Goal: Information Seeking & Learning: Learn about a topic

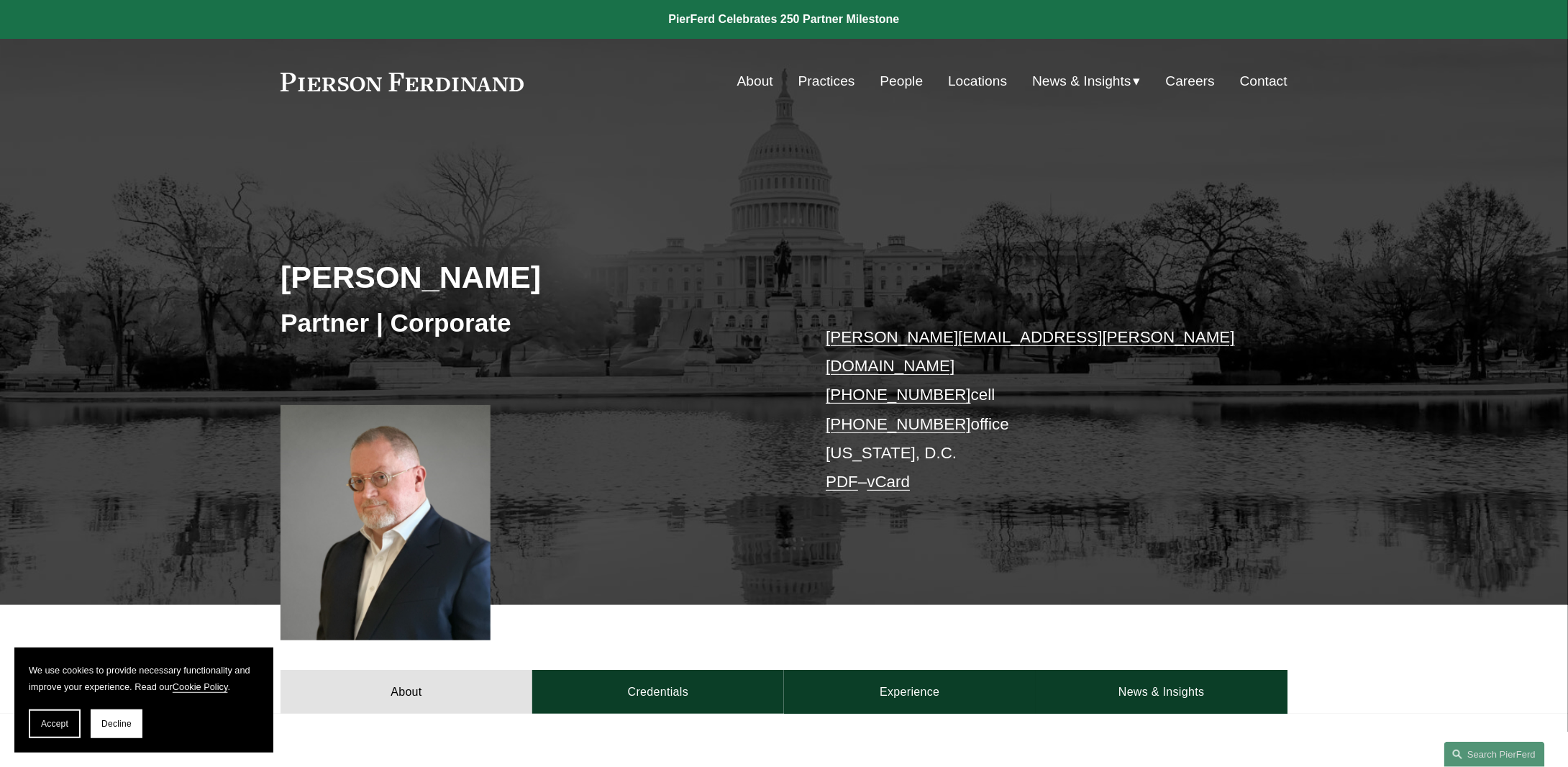
click at [886, 75] on link "People" at bounding box center [902, 82] width 43 height 27
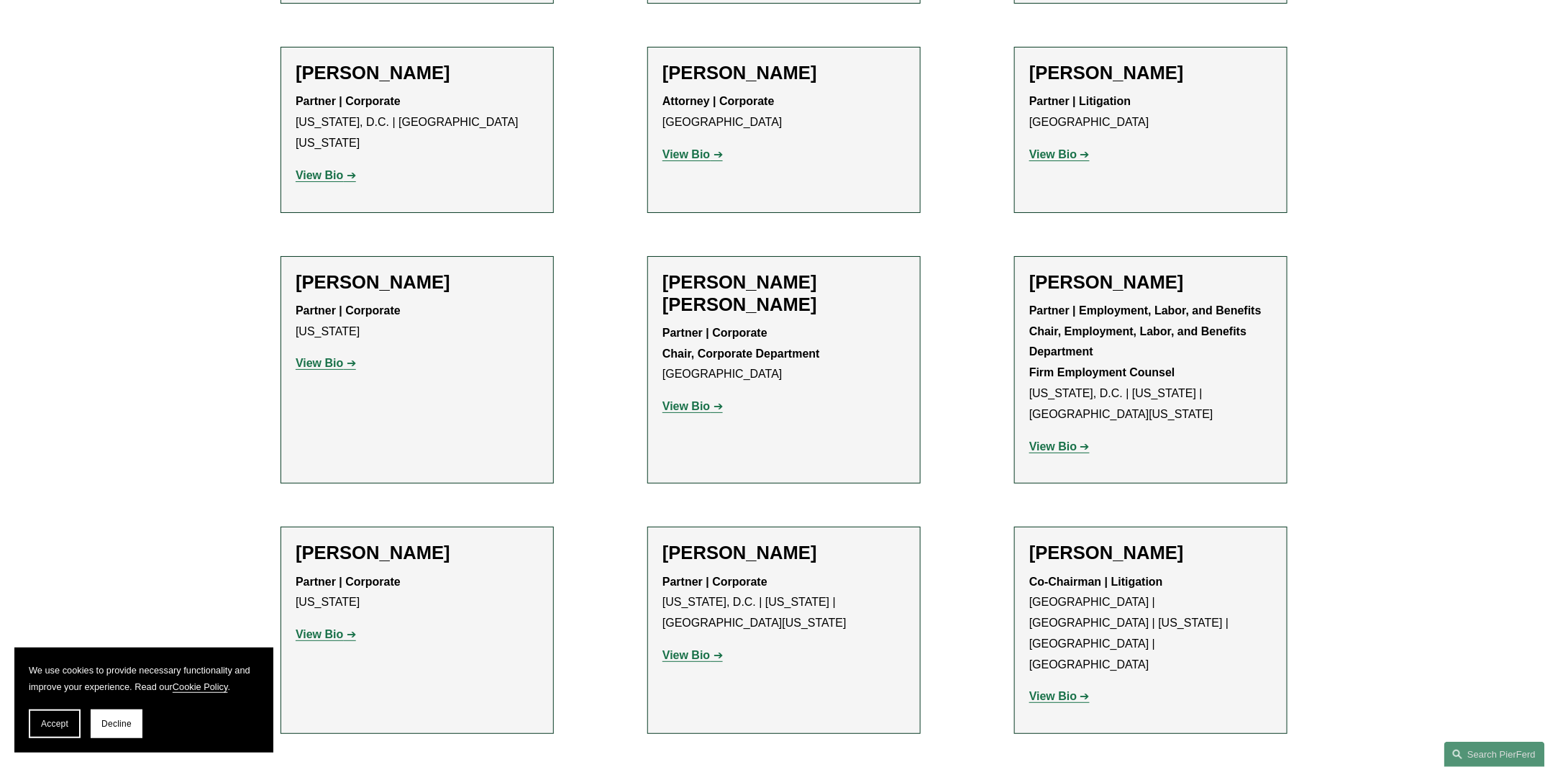
scroll to position [5469, 0]
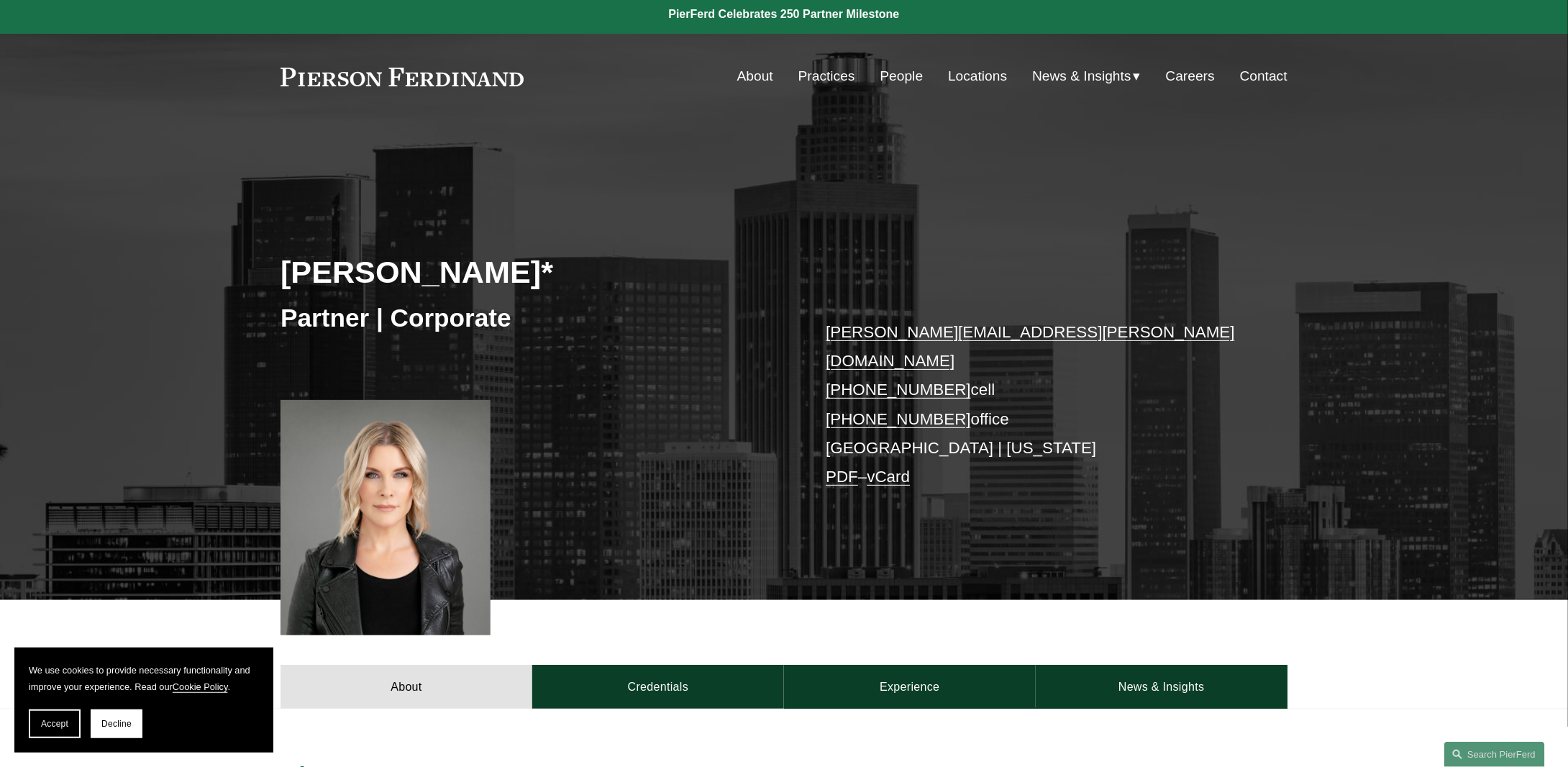
scroll to position [288, 0]
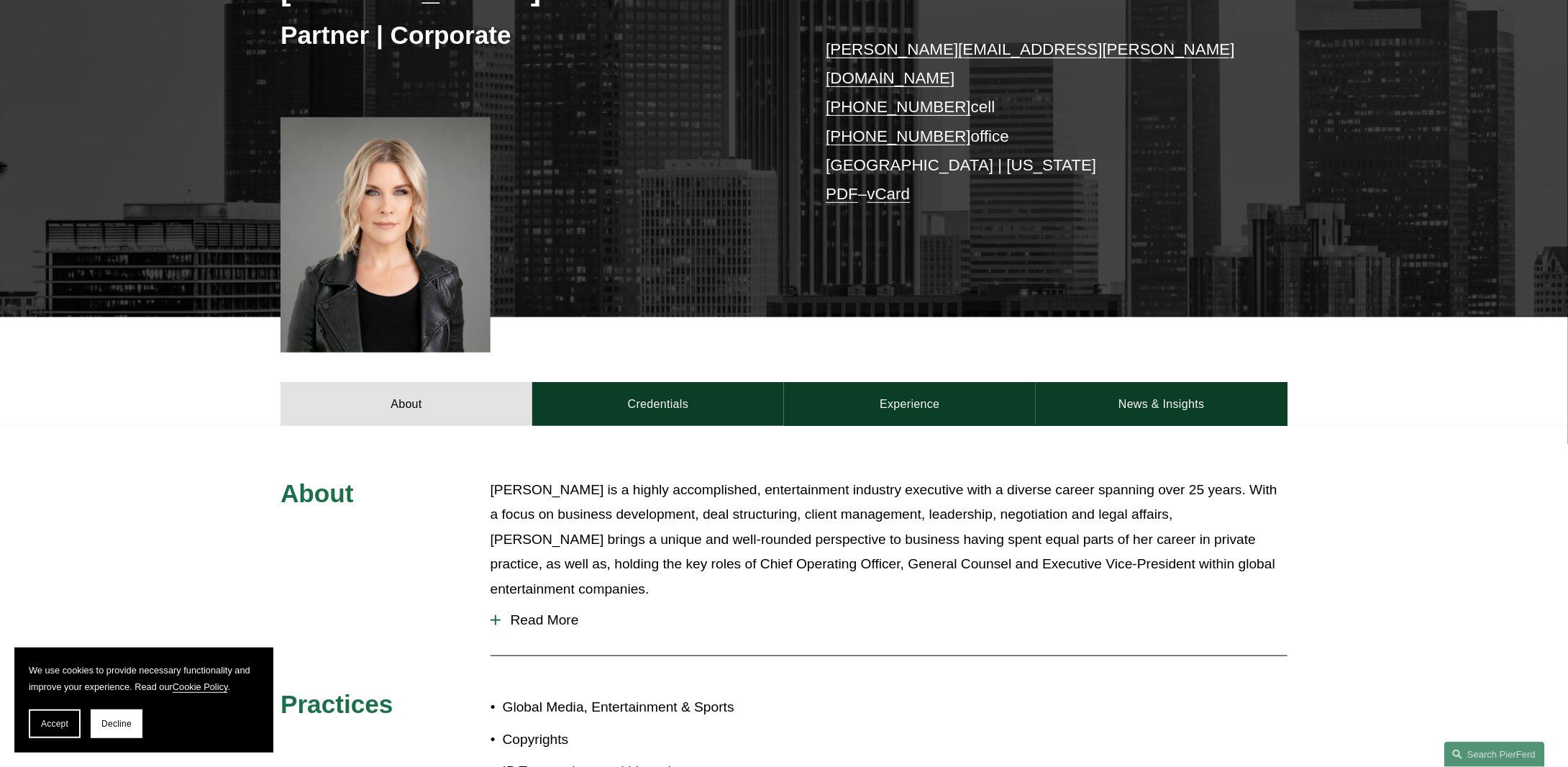
click at [648, 382] on link "Credentials" at bounding box center [658, 403] width 252 height 43
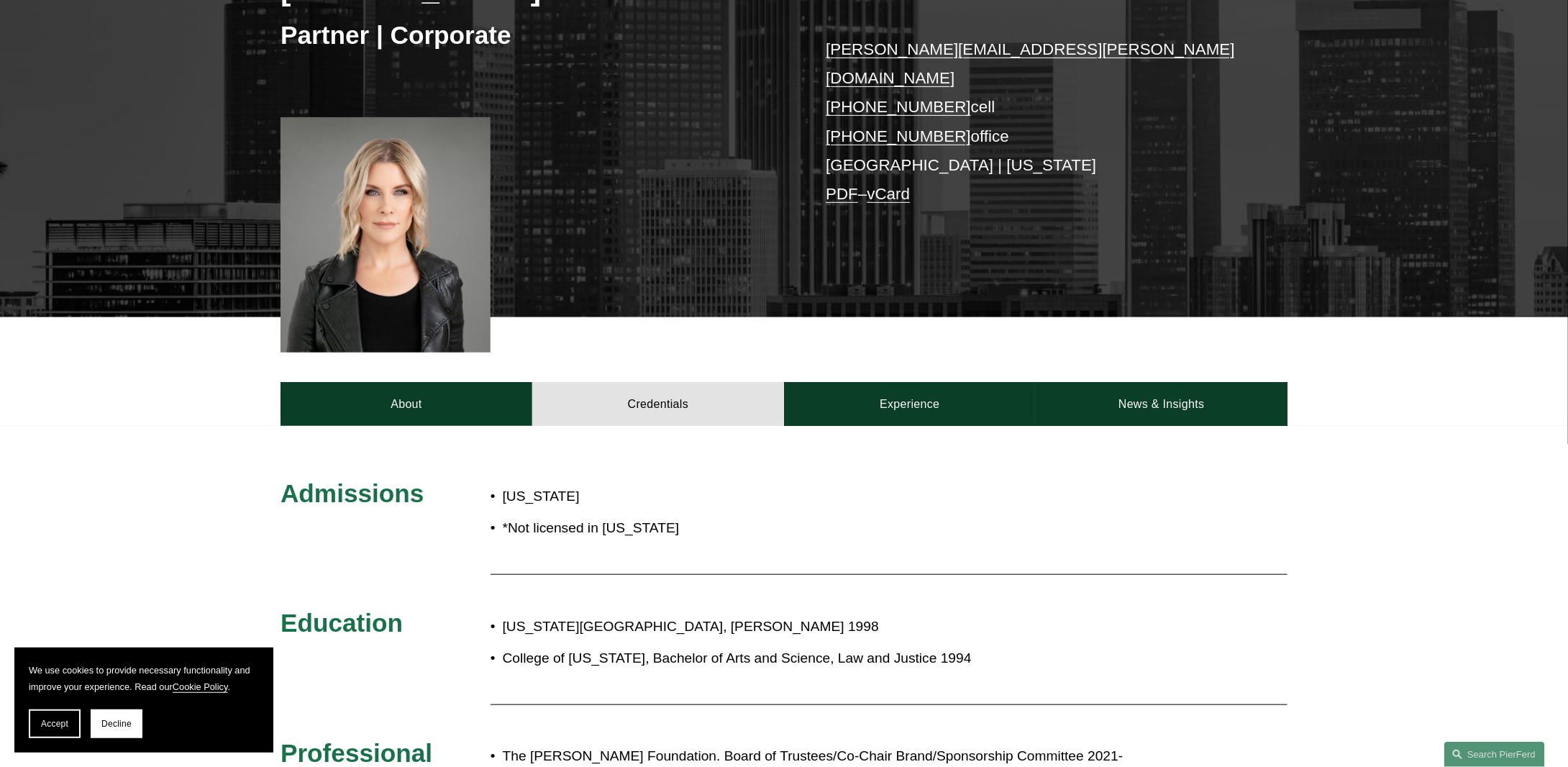
scroll to position [360, 0]
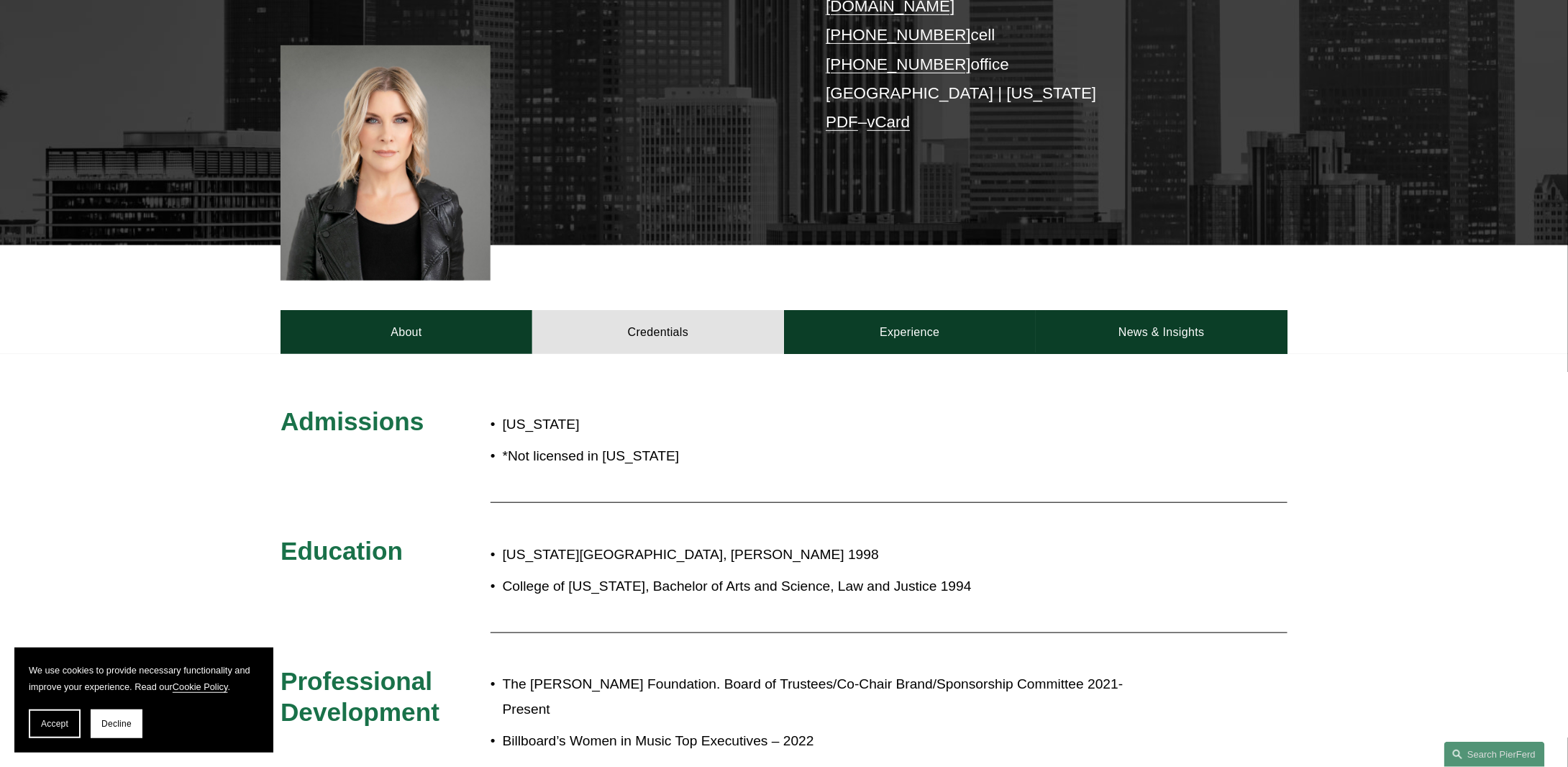
click at [932, 310] on link "Experience" at bounding box center [910, 332] width 252 height 43
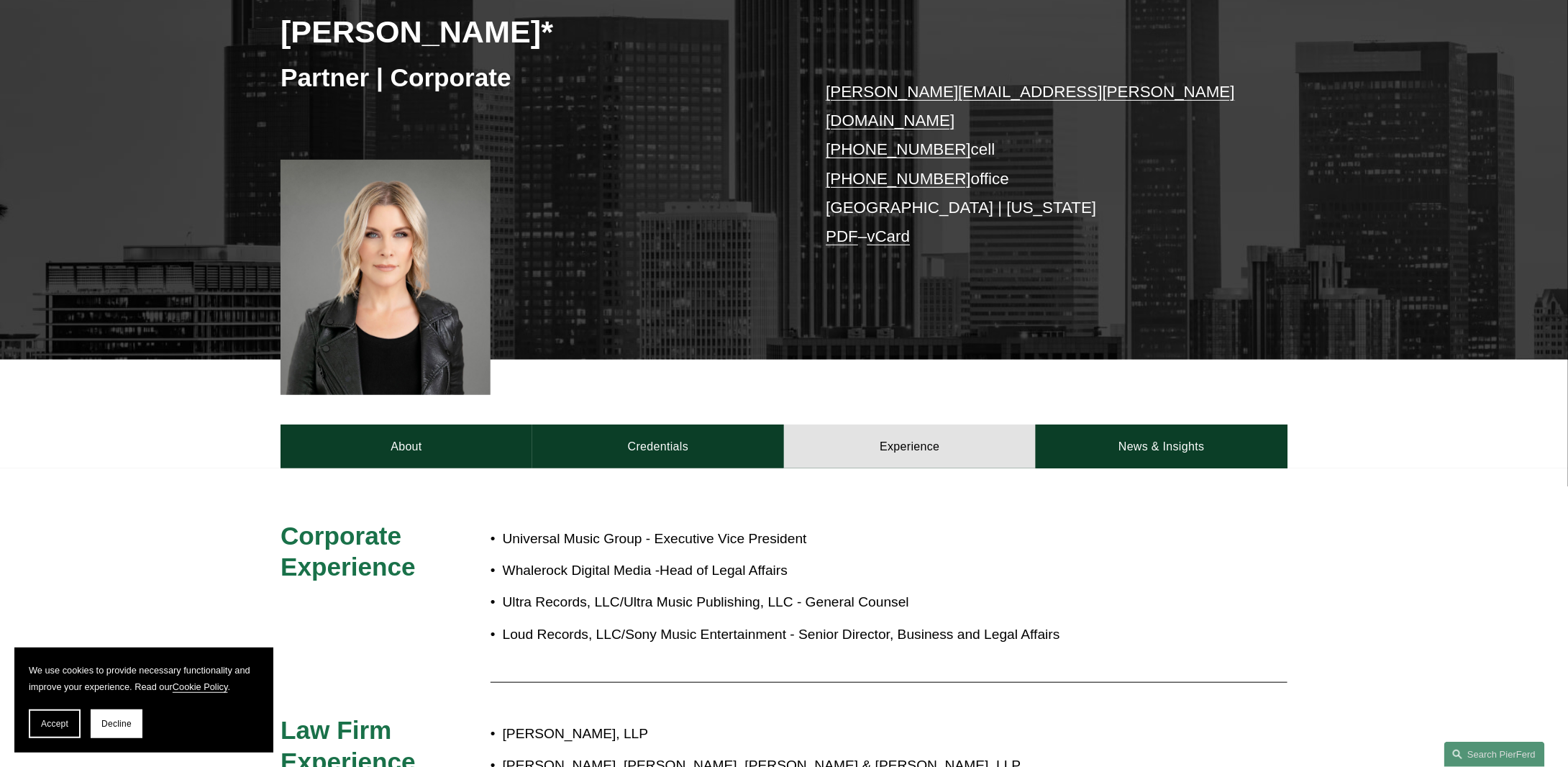
scroll to position [144, 0]
